Goal: Navigation & Orientation: Find specific page/section

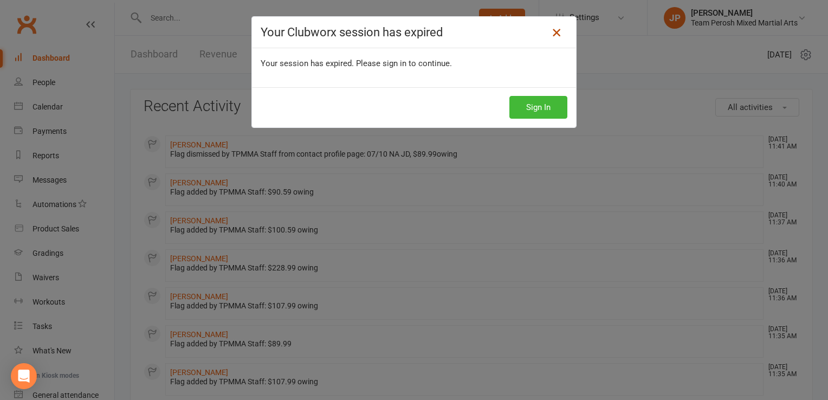
click at [560, 34] on link at bounding box center [556, 32] width 17 height 17
click at [555, 34] on icon at bounding box center [556, 32] width 13 height 13
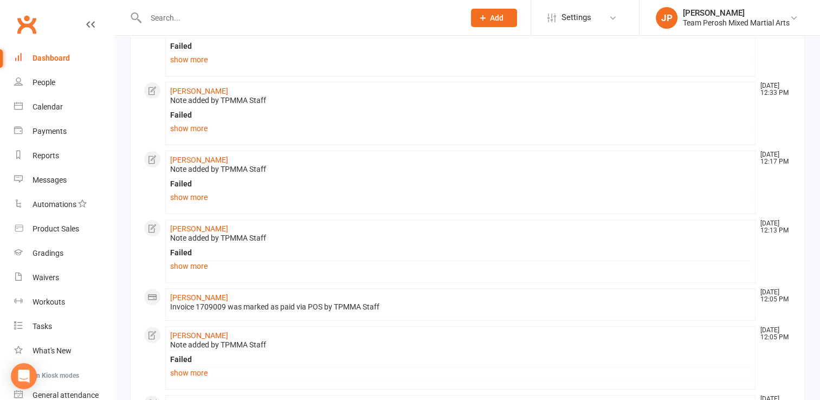
scroll to position [363, 0]
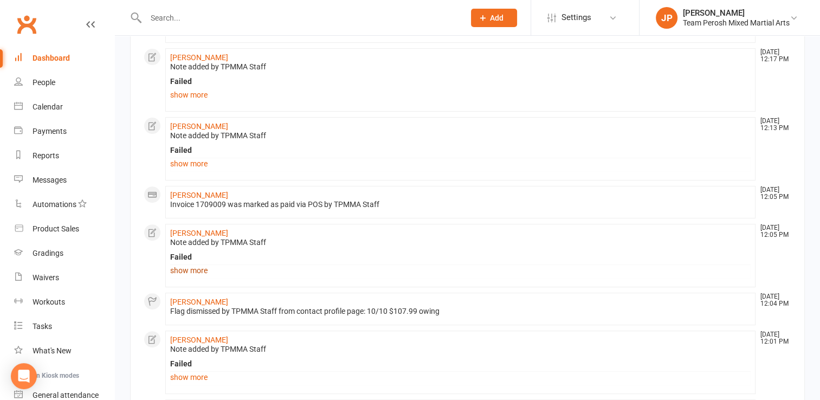
click at [201, 272] on link "show more" at bounding box center [460, 270] width 581 height 15
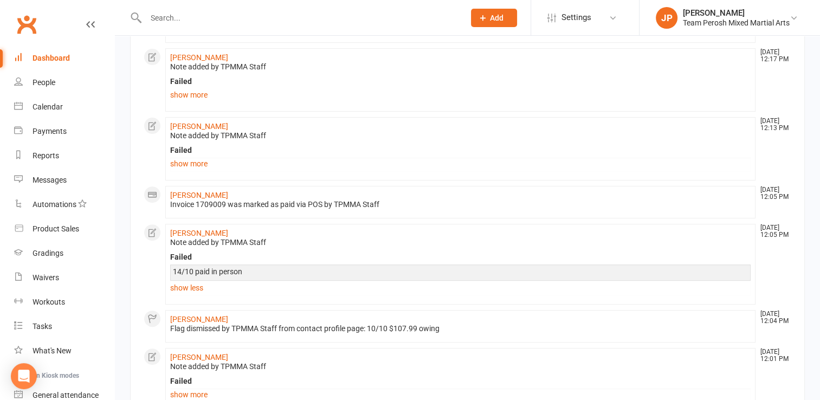
click at [67, 57] on div "Dashboard" at bounding box center [51, 58] width 37 height 9
click at [197, 93] on link "show more" at bounding box center [460, 94] width 581 height 15
